Goal: Information Seeking & Learning: Check status

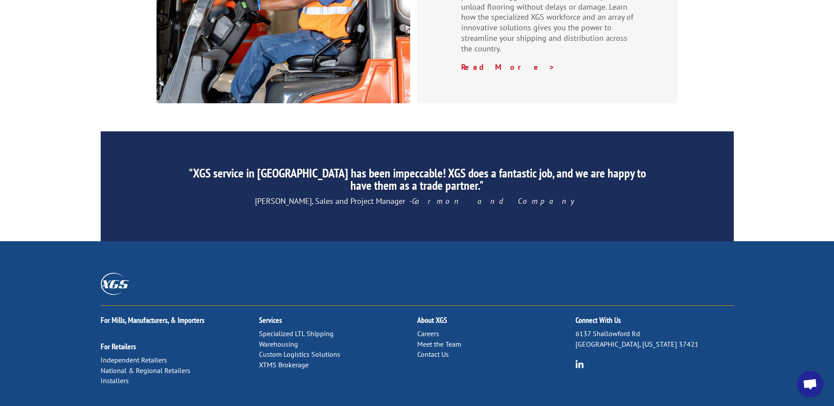
scroll to position [1334, 0]
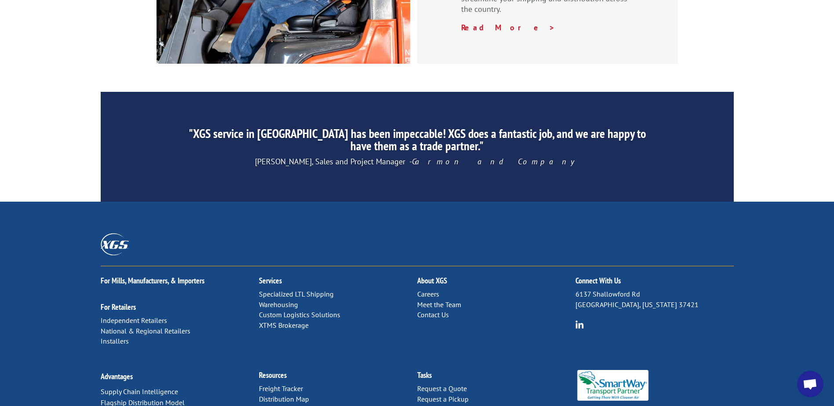
click at [275, 395] on link "Distribution Map" at bounding box center [284, 399] width 50 height 9
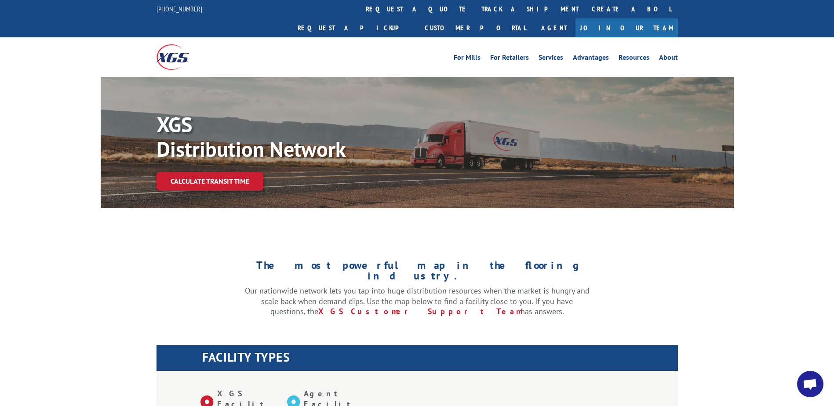
scroll to position [264, 0]
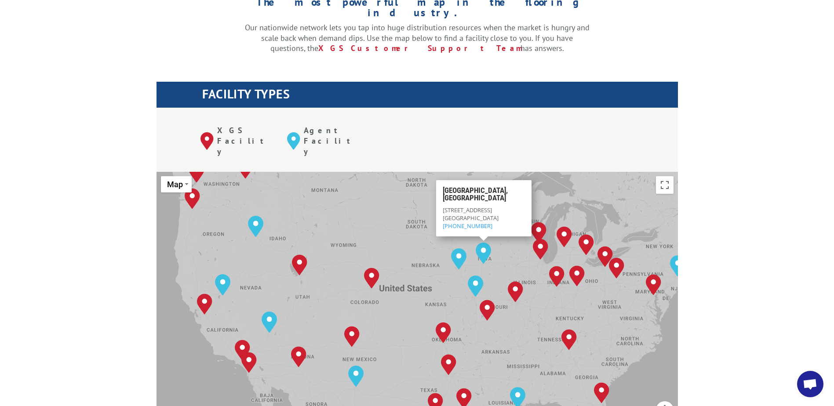
click at [767, 129] on div "The most powerful map in the flooring industry. Our nationwide network lets you…" at bounding box center [417, 378] width 834 height 819
click at [573, 172] on div "Albuquerque, NM Baltimore, MD Boise, ID Chicago, IL Chino, CA Cleveland, OH Dal…" at bounding box center [418, 316] width 522 height 289
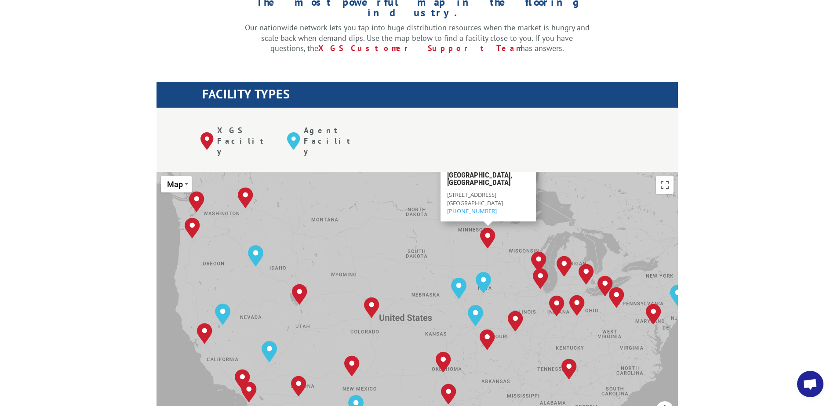
click at [485, 199] on span "Mendota Heights, MN 55120" at bounding box center [475, 203] width 56 height 8
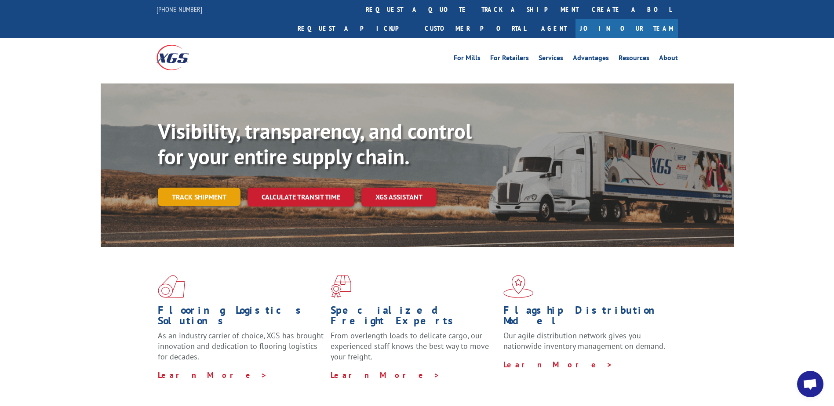
click at [201, 188] on link "Track shipment" at bounding box center [199, 197] width 83 height 18
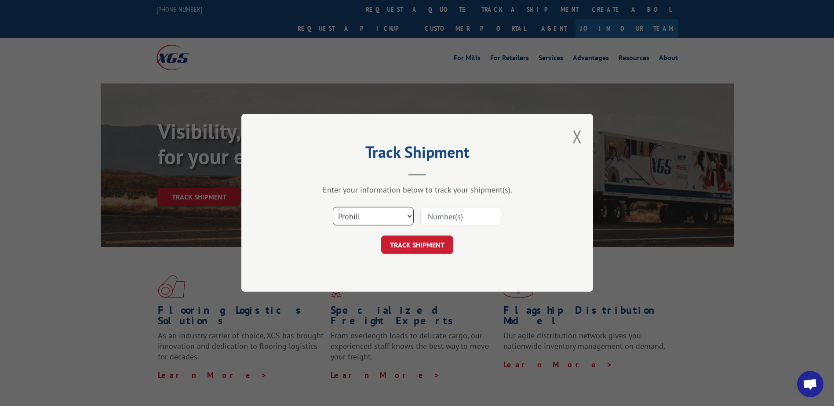
drag, startPoint x: 384, startPoint y: 215, endPoint x: 383, endPoint y: 222, distance: 6.7
click at [384, 215] on select "Select category... Probill BOL PO" at bounding box center [373, 217] width 81 height 18
select select "bol"
click at [333, 208] on select "Select category... Probill BOL PO" at bounding box center [373, 217] width 81 height 18
click at [438, 218] on input at bounding box center [460, 217] width 81 height 18
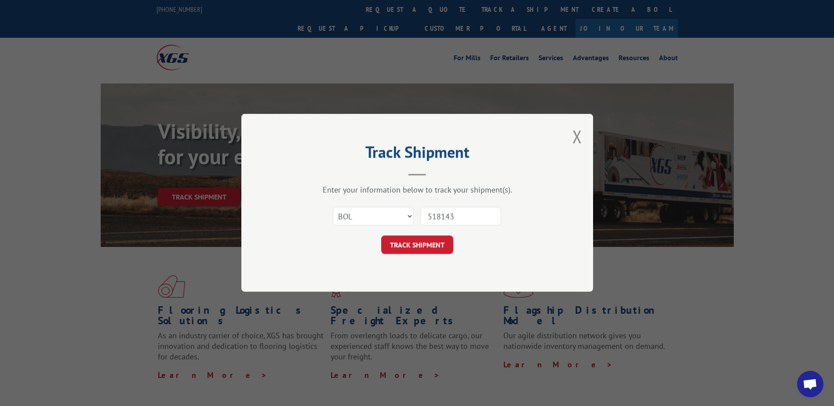
type input "5181433"
click button "TRACK SHIPMENT" at bounding box center [417, 245] width 72 height 18
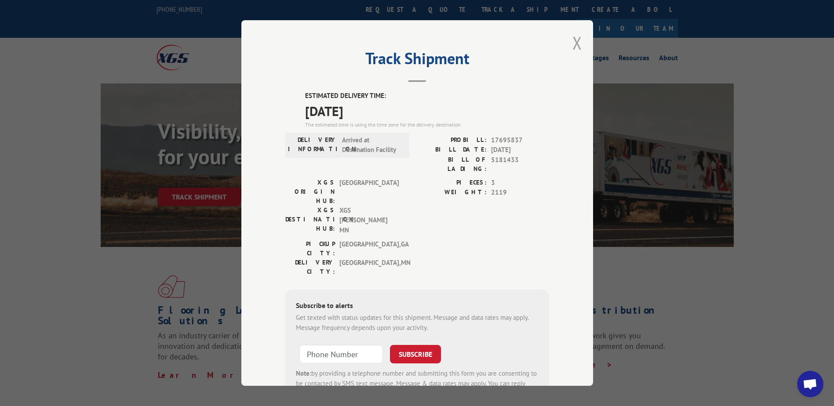
click at [573, 47] on button "Close modal" at bounding box center [578, 42] width 10 height 23
